Goal: Information Seeking & Learning: Learn about a topic

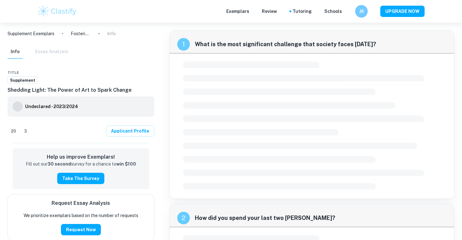
checkbox input "true"
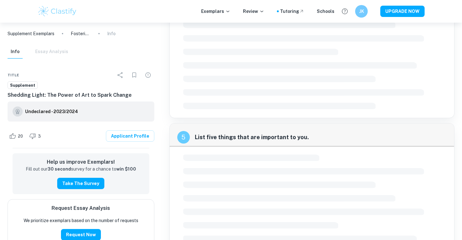
scroll to position [672, 0]
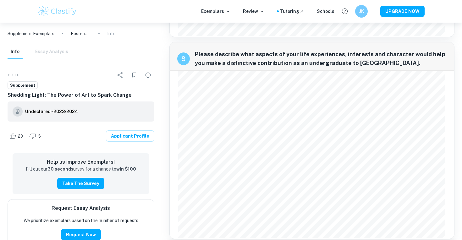
scroll to position [810, 0]
